Goal: Task Accomplishment & Management: Use online tool/utility

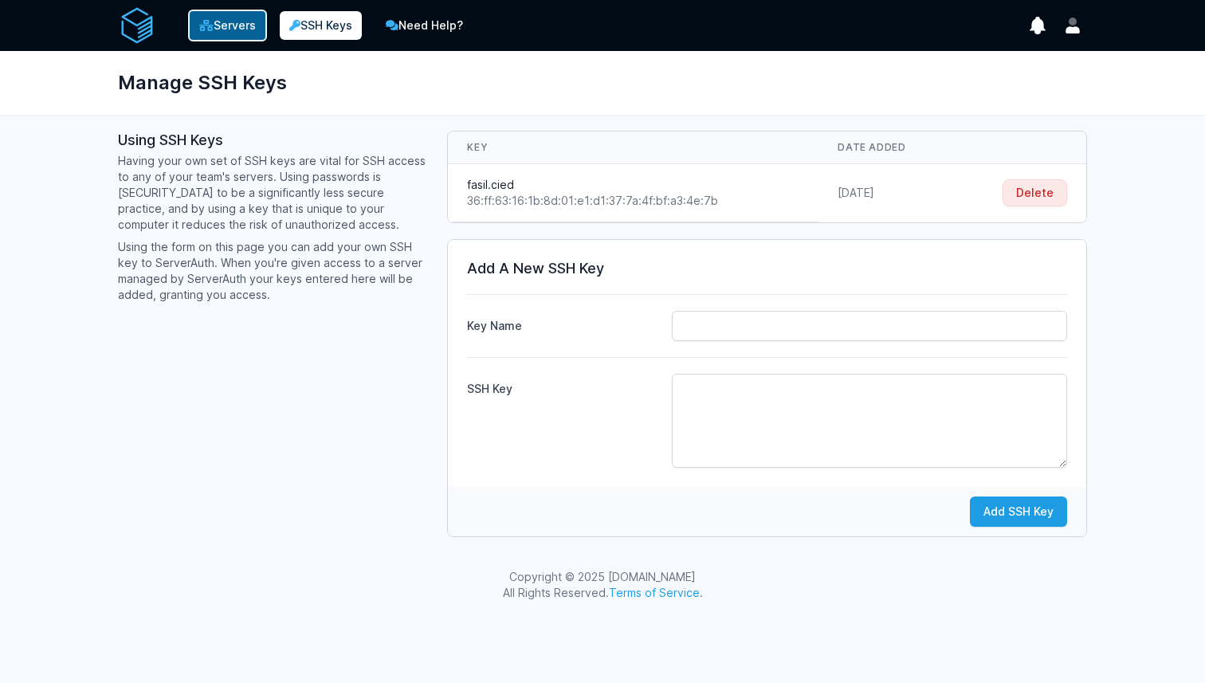
click at [222, 21] on link "Servers" at bounding box center [227, 26] width 79 height 32
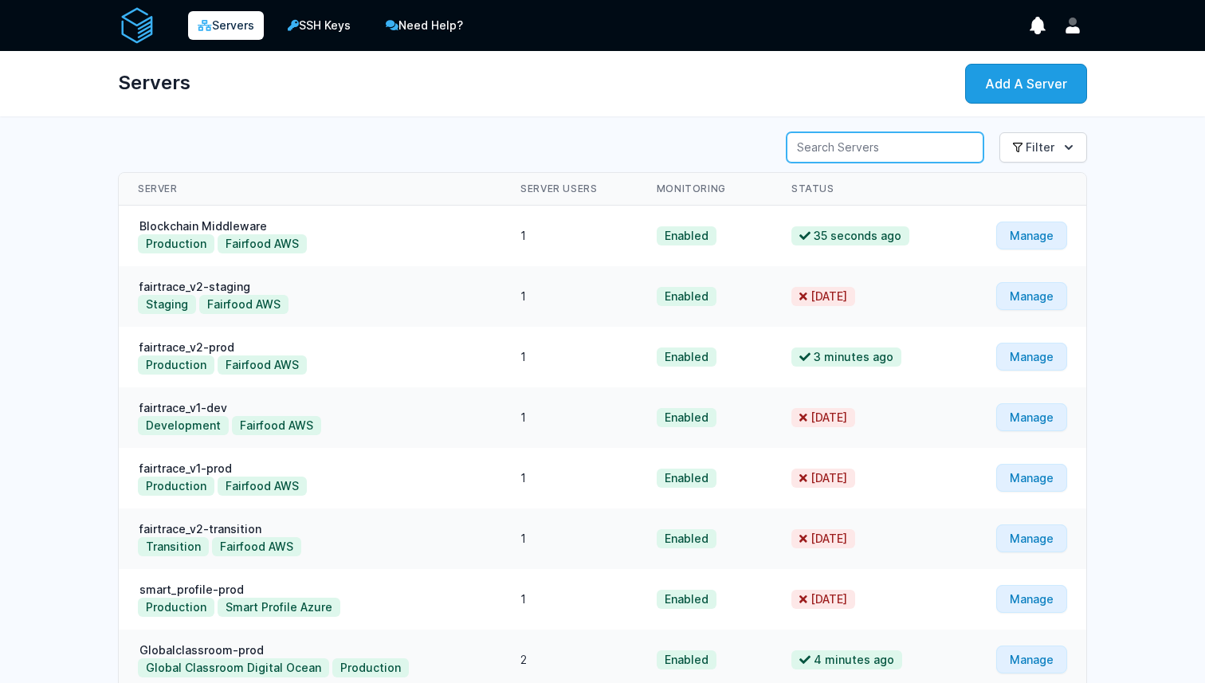
click at [917, 155] on input "Server Search" at bounding box center [885, 147] width 197 height 30
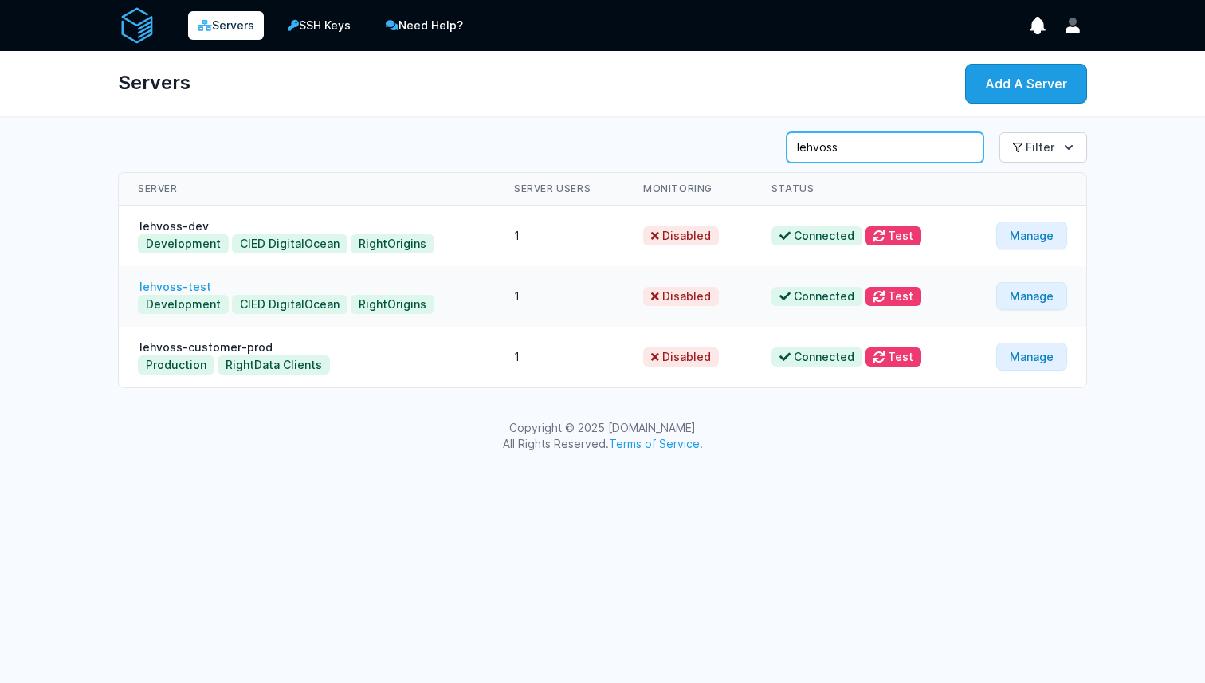
type input "lehvoss"
click at [167, 287] on link "lehvoss-test" at bounding box center [175, 287] width 75 height 14
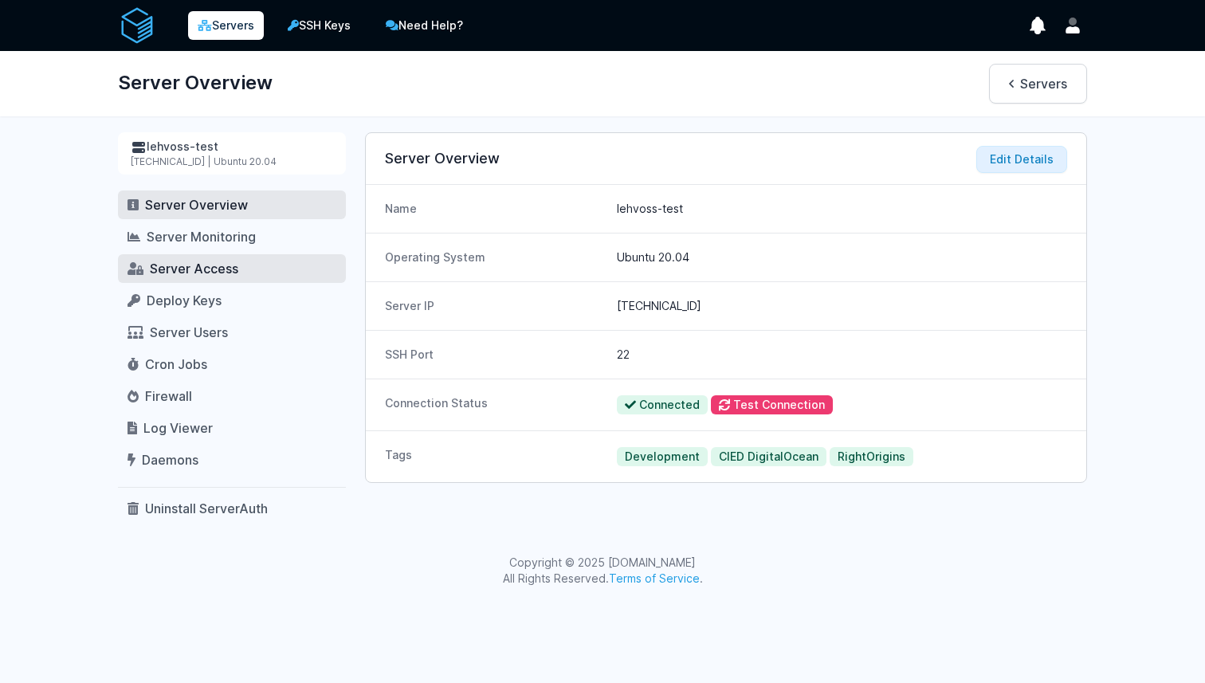
click at [188, 275] on span "Server Access" at bounding box center [194, 269] width 88 height 16
